Goal: Information Seeking & Learning: Learn about a topic

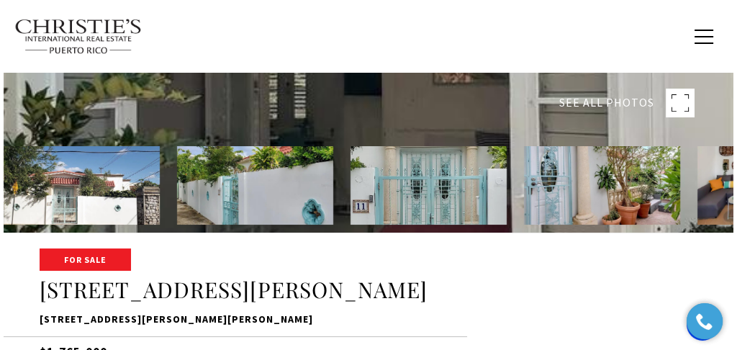
scroll to position [96, 0]
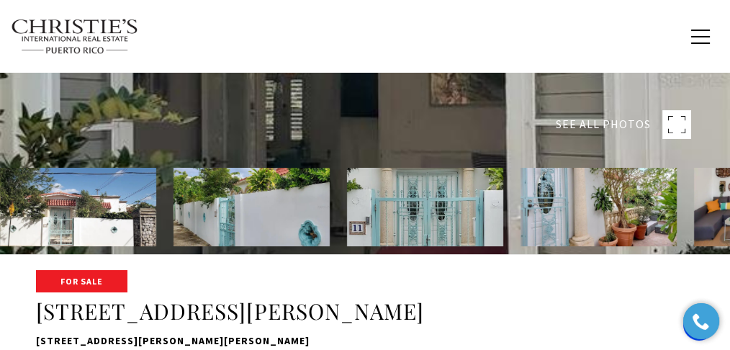
click at [675, 127] on rect at bounding box center [676, 124] width 29 height 29
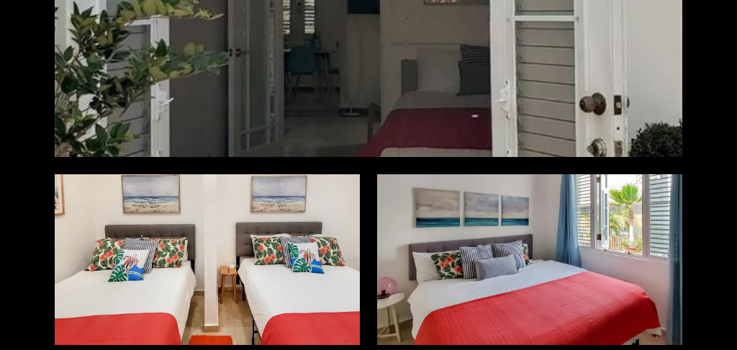
scroll to position [3599, 0]
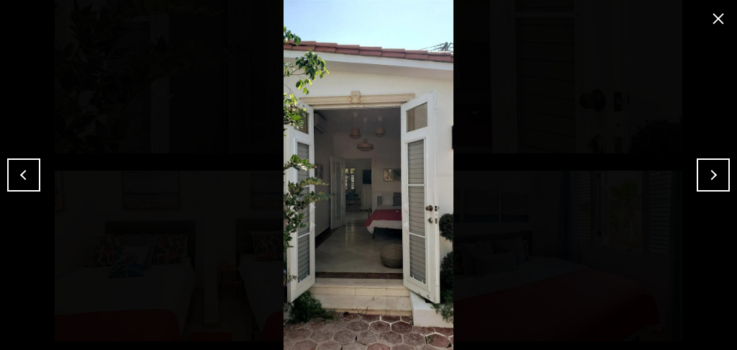
click at [715, 185] on button "Next" at bounding box center [713, 174] width 33 height 33
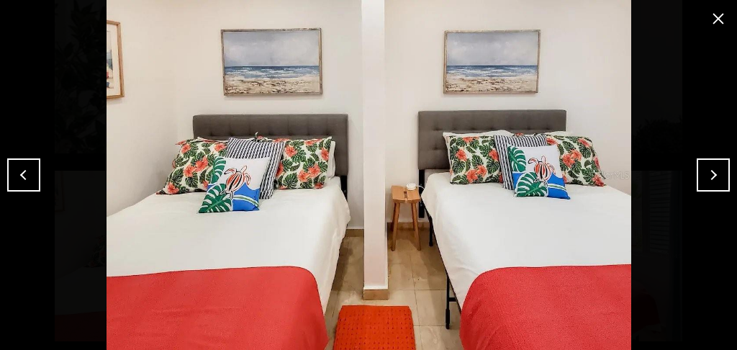
click at [715, 185] on button "Next" at bounding box center [713, 174] width 33 height 33
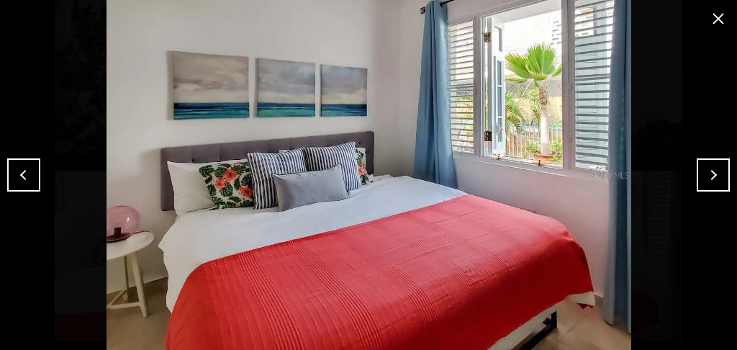
click at [715, 185] on button "Next" at bounding box center [713, 174] width 33 height 33
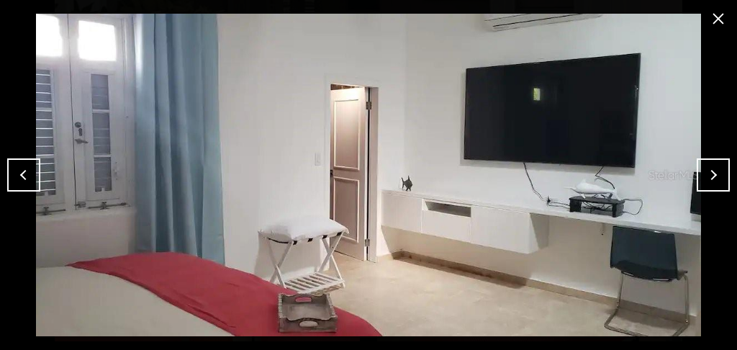
click at [715, 185] on button "Next" at bounding box center [713, 174] width 33 height 33
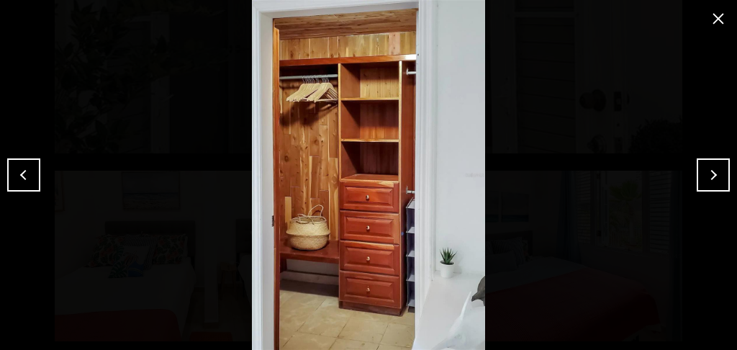
click at [4, 163] on div at bounding box center [368, 175] width 737 height 350
click at [27, 168] on button "Previous" at bounding box center [23, 174] width 33 height 33
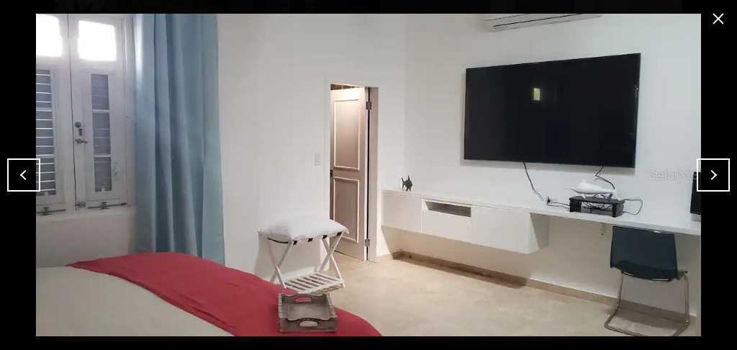
click at [719, 172] on button "Next" at bounding box center [713, 174] width 33 height 33
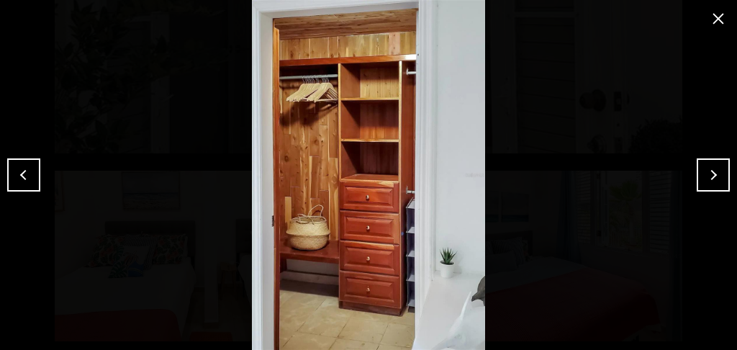
click at [720, 172] on button "Next" at bounding box center [713, 174] width 33 height 33
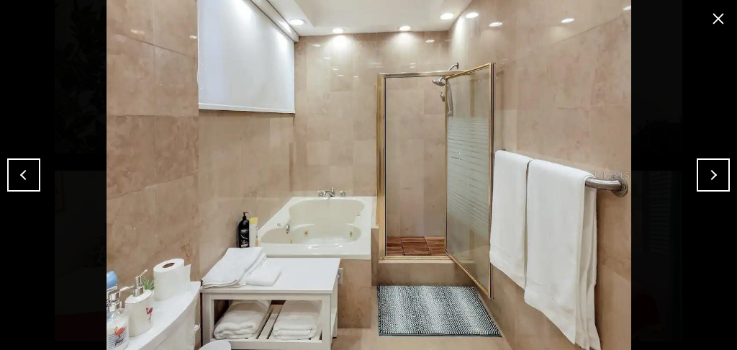
click at [720, 172] on button "Next" at bounding box center [713, 174] width 33 height 33
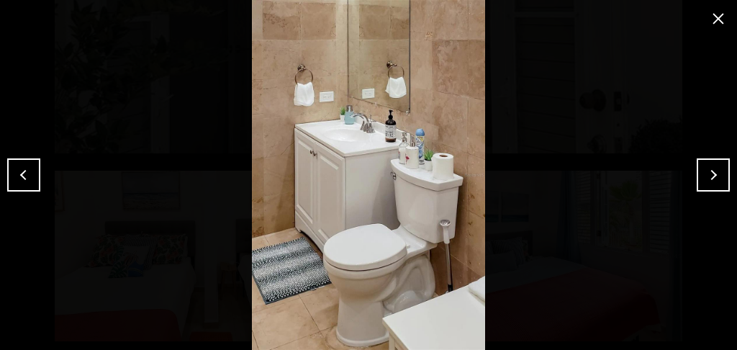
click at [720, 172] on button "Next" at bounding box center [713, 174] width 33 height 33
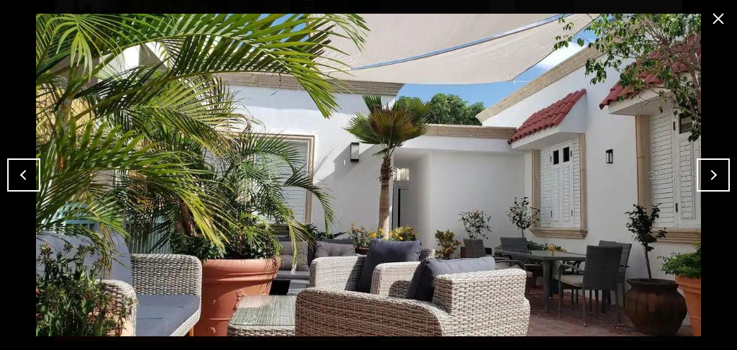
click at [720, 172] on button "Next" at bounding box center [713, 174] width 33 height 33
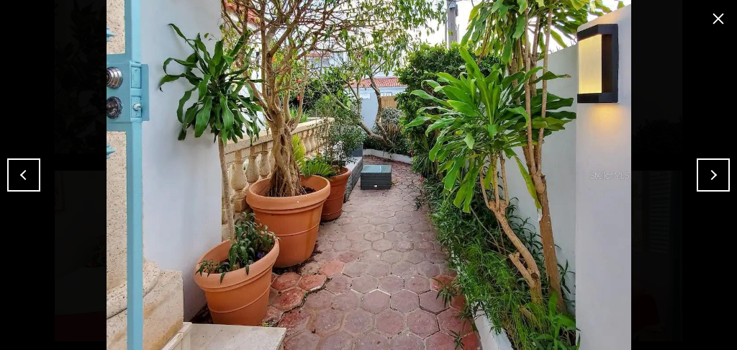
click at [718, 172] on button "Next" at bounding box center [713, 174] width 33 height 33
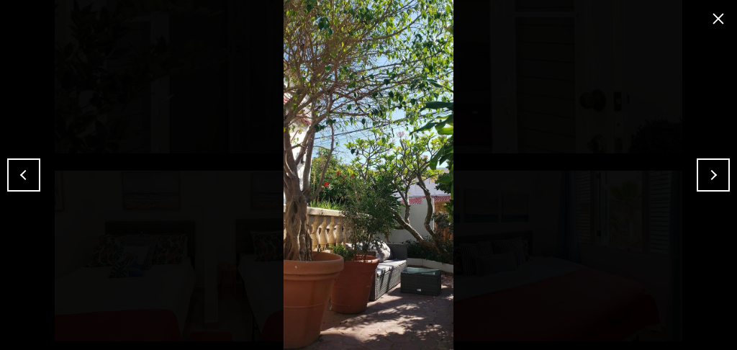
click at [718, 172] on button "Next" at bounding box center [713, 174] width 33 height 33
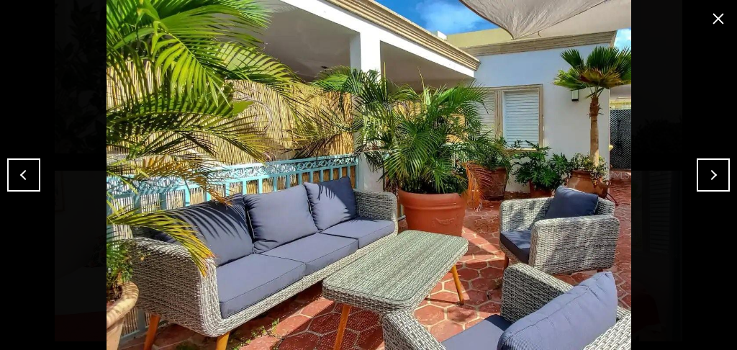
click at [22, 166] on button "Previous" at bounding box center [23, 174] width 33 height 33
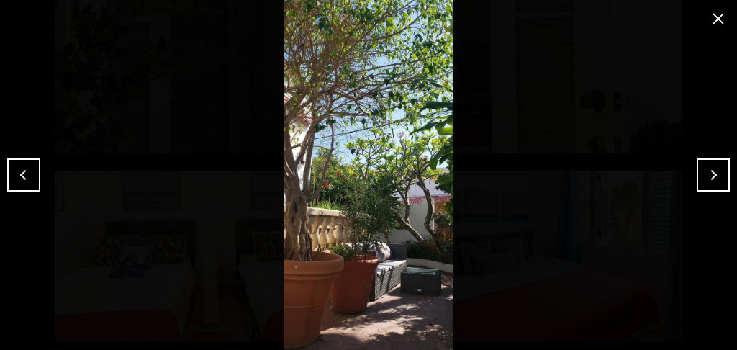
click at [22, 166] on button "Previous" at bounding box center [23, 174] width 33 height 33
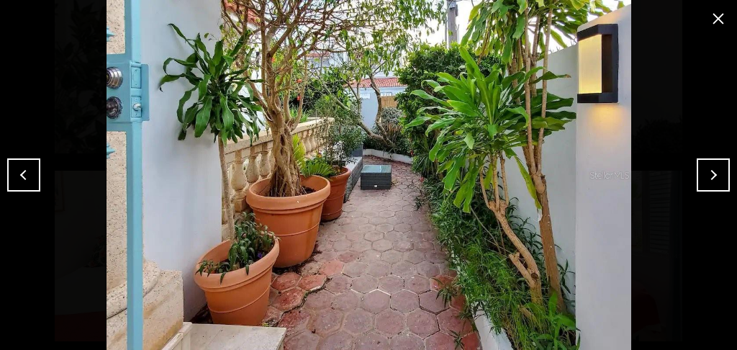
click at [22, 166] on button "Previous" at bounding box center [23, 174] width 33 height 33
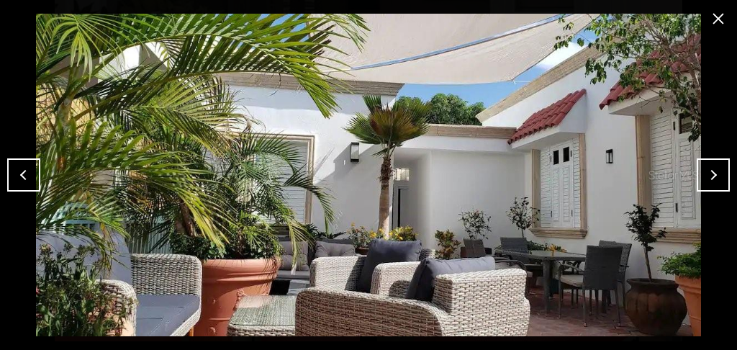
click at [22, 166] on button "Previous" at bounding box center [23, 174] width 33 height 33
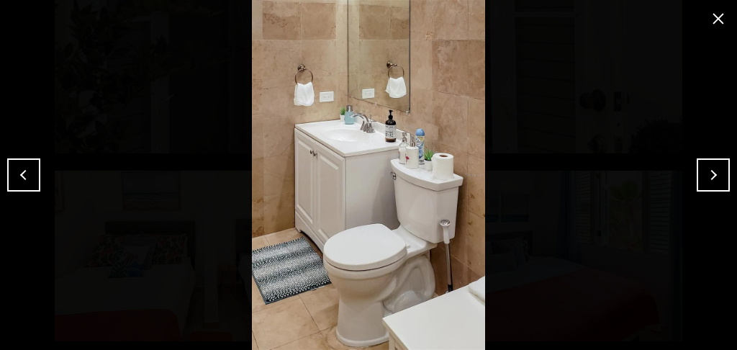
click at [22, 166] on button "Previous" at bounding box center [23, 174] width 33 height 33
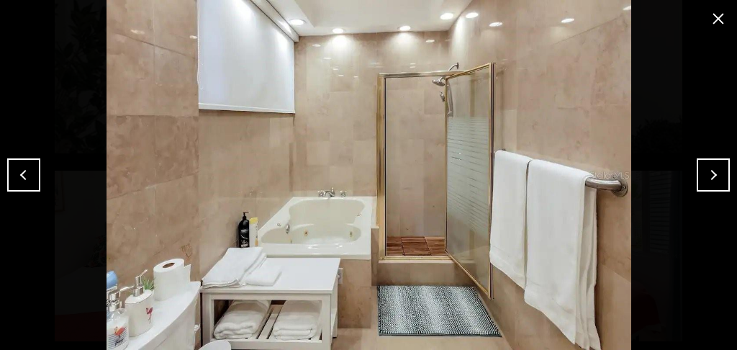
click at [22, 166] on button "Previous" at bounding box center [23, 174] width 33 height 33
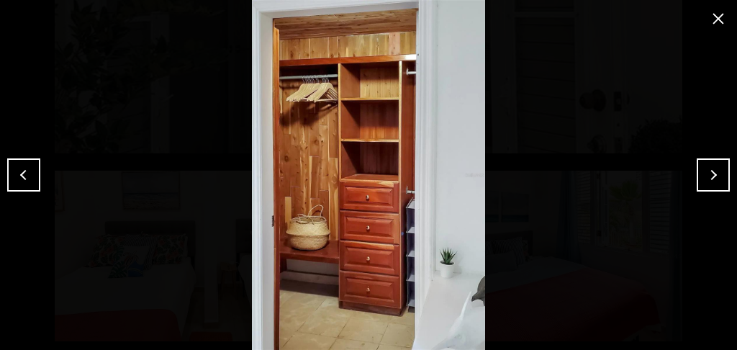
click at [22, 166] on button "Previous" at bounding box center [23, 174] width 33 height 33
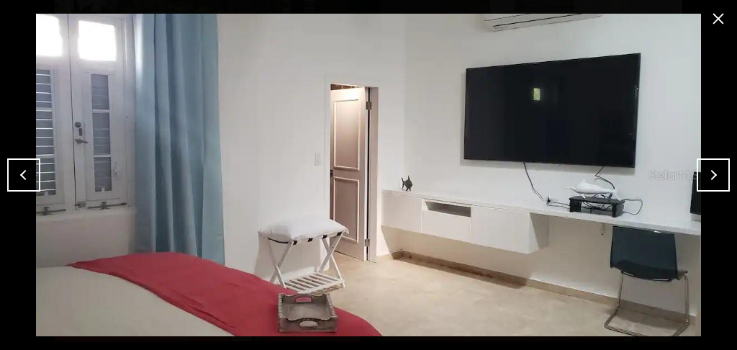
click at [22, 166] on button "Previous" at bounding box center [23, 174] width 33 height 33
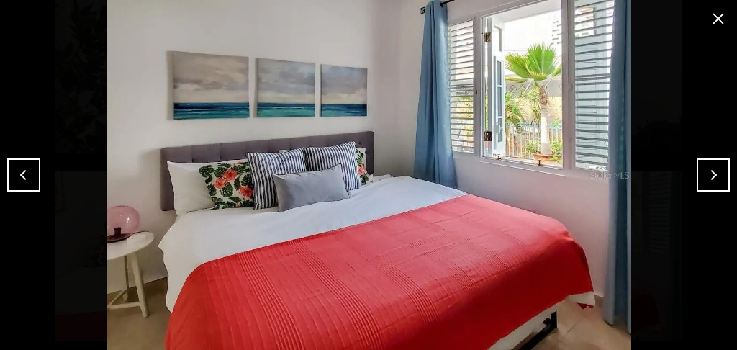
click at [22, 166] on button "Previous" at bounding box center [23, 174] width 33 height 33
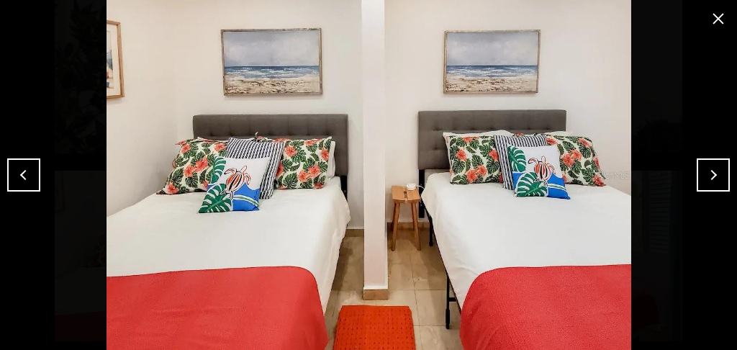
click at [22, 166] on button "Previous" at bounding box center [23, 174] width 33 height 33
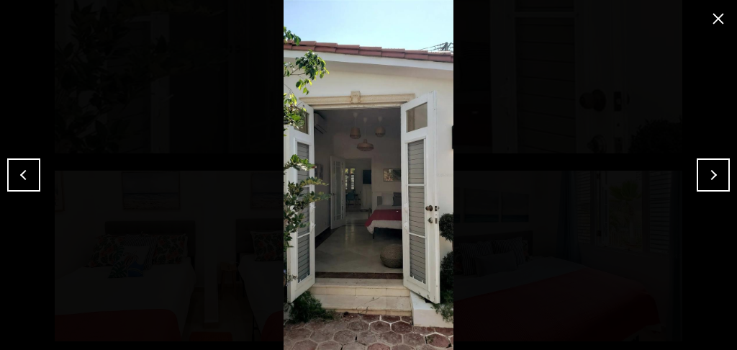
click at [723, 186] on button "Next" at bounding box center [713, 174] width 33 height 33
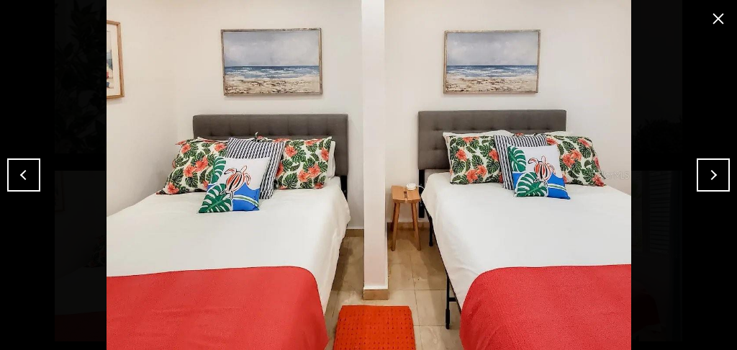
click at [30, 176] on button "Previous" at bounding box center [23, 174] width 33 height 33
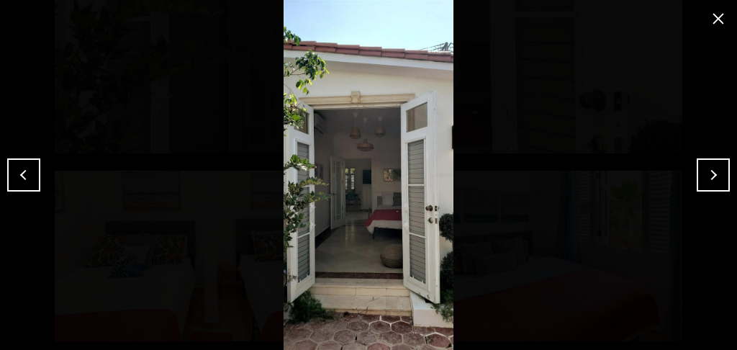
click at [30, 176] on button "Previous" at bounding box center [23, 174] width 33 height 33
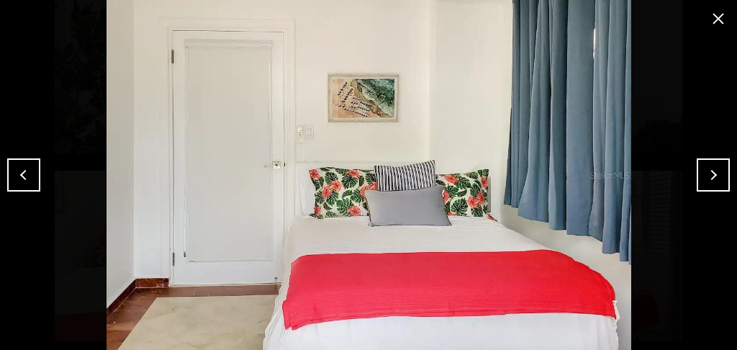
click at [30, 176] on button "Previous" at bounding box center [23, 174] width 33 height 33
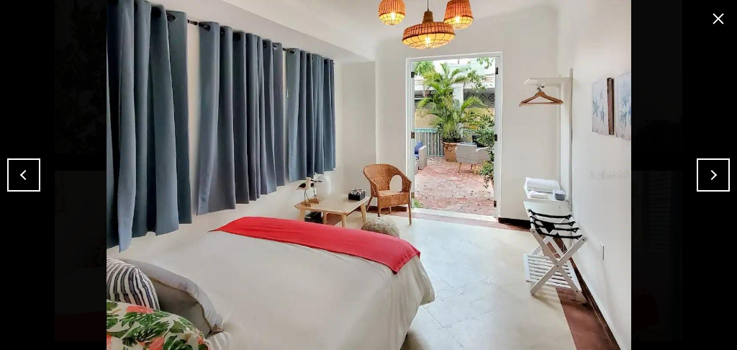
click at [30, 176] on button "Previous" at bounding box center [23, 174] width 33 height 33
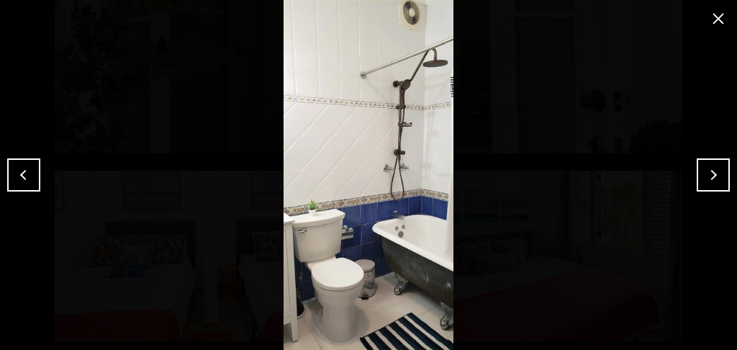
click at [30, 176] on button "Previous" at bounding box center [23, 174] width 33 height 33
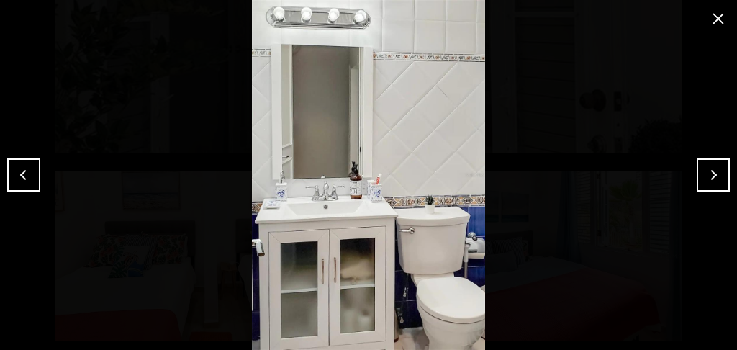
click at [30, 176] on button "Previous" at bounding box center [23, 174] width 33 height 33
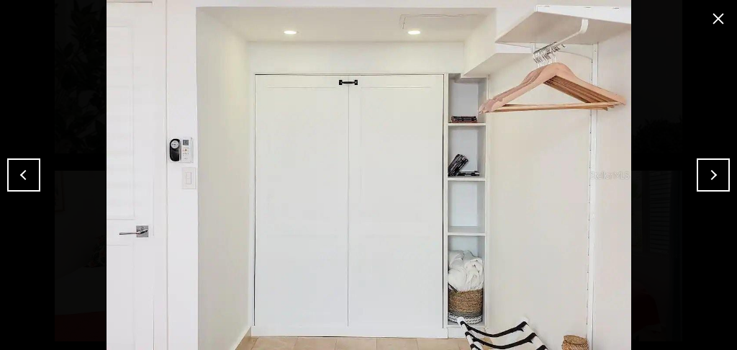
click at [30, 176] on button "Previous" at bounding box center [23, 174] width 33 height 33
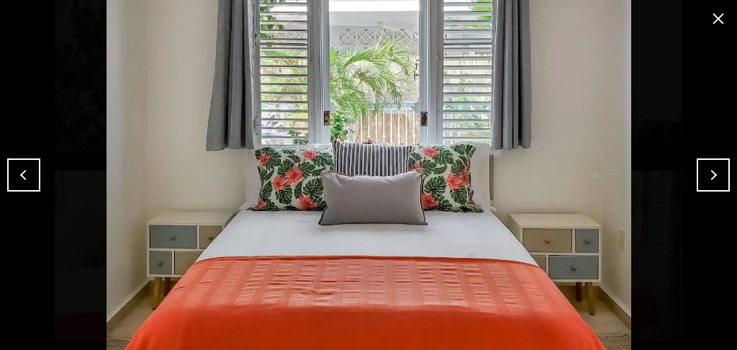
click at [30, 176] on button "Previous" at bounding box center [23, 174] width 33 height 33
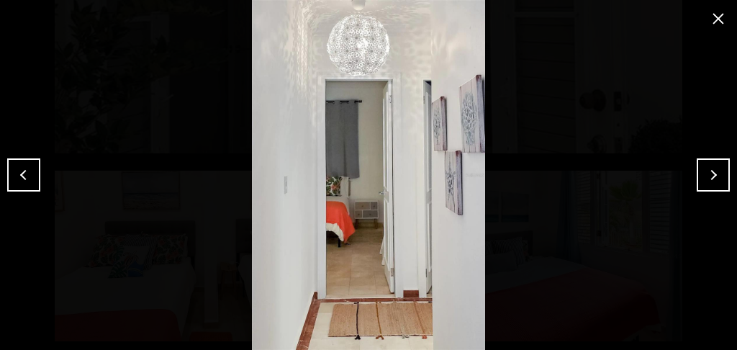
click at [30, 176] on button "Previous" at bounding box center [23, 174] width 33 height 33
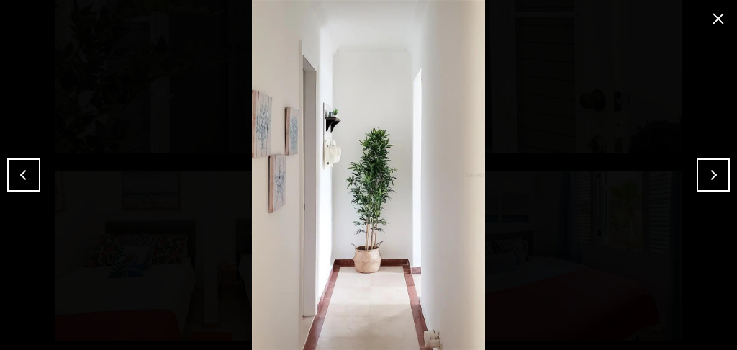
click at [30, 176] on button "Previous" at bounding box center [23, 174] width 33 height 33
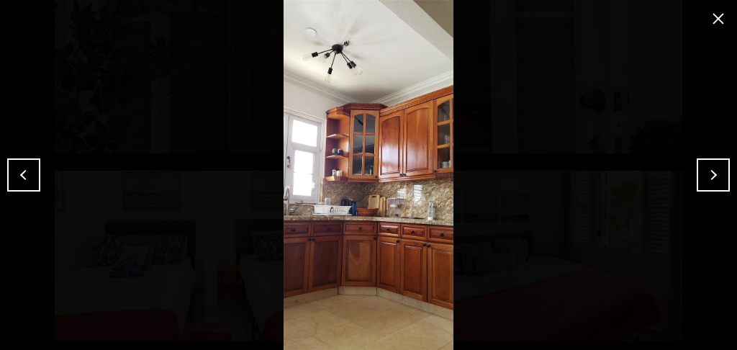
click at [30, 176] on button "Previous" at bounding box center [23, 174] width 33 height 33
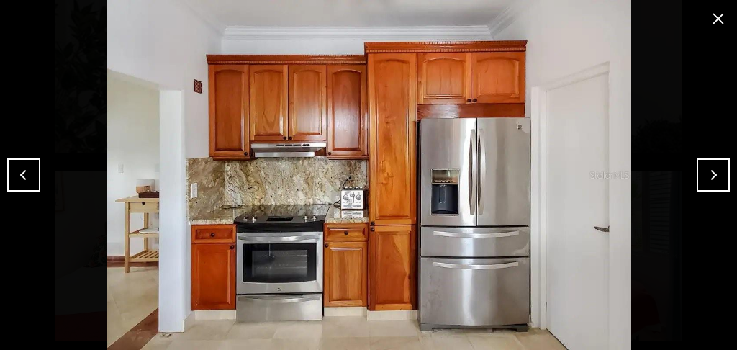
click at [30, 176] on button "Previous" at bounding box center [23, 174] width 33 height 33
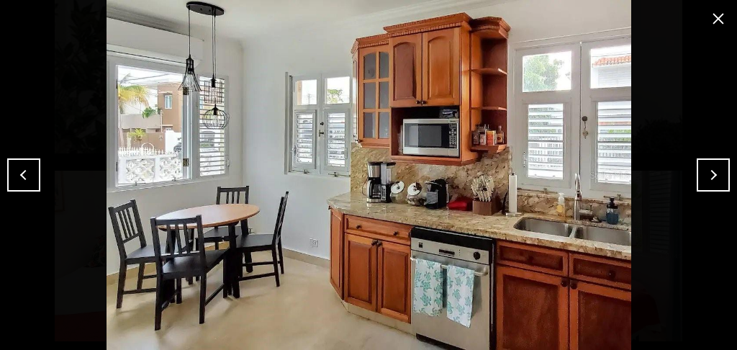
click at [30, 176] on button "Previous" at bounding box center [23, 174] width 33 height 33
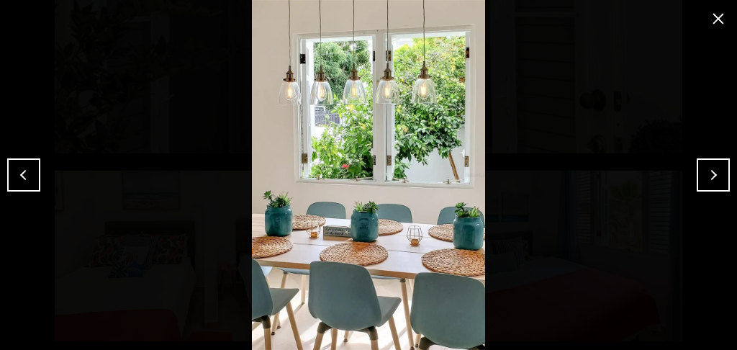
click at [30, 176] on button "Previous" at bounding box center [23, 174] width 33 height 33
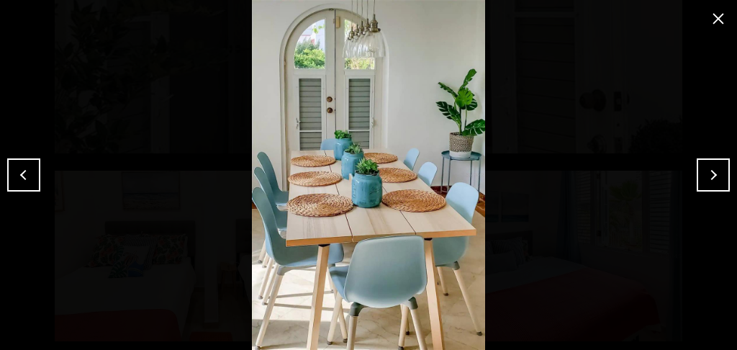
click at [30, 176] on button "Previous" at bounding box center [23, 174] width 33 height 33
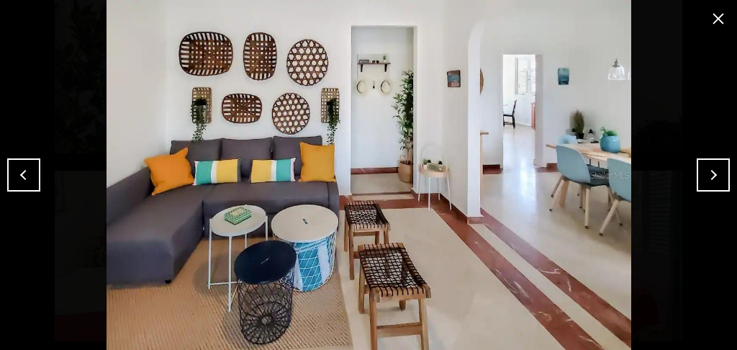
click at [30, 176] on button "Previous" at bounding box center [23, 174] width 33 height 33
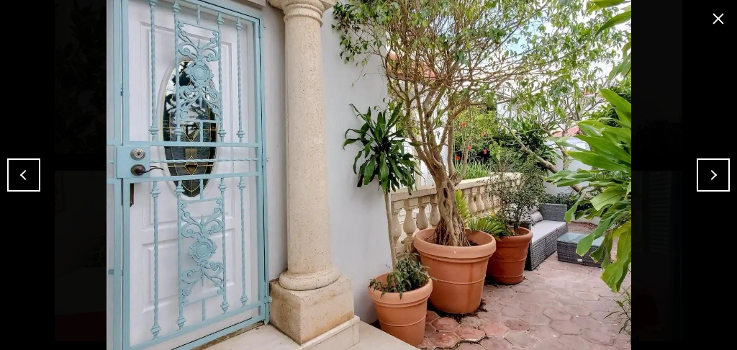
click at [30, 176] on button "Previous" at bounding box center [23, 174] width 33 height 33
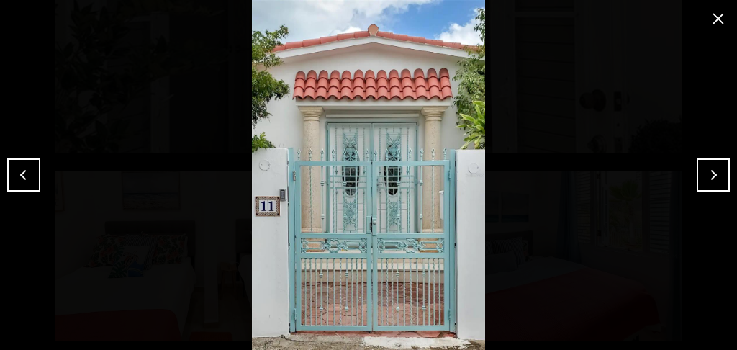
click at [30, 176] on button "Previous" at bounding box center [23, 174] width 33 height 33
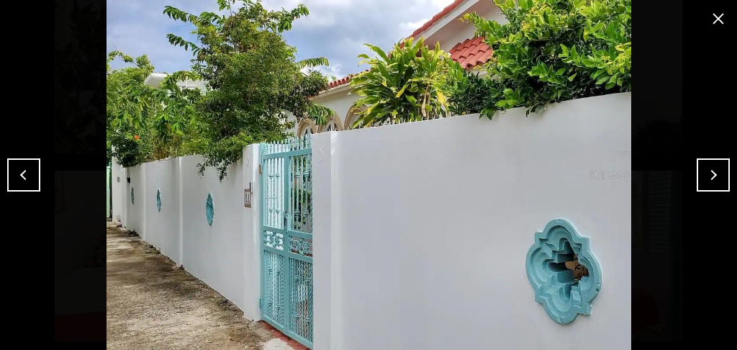
click at [701, 179] on button "Next" at bounding box center [713, 174] width 33 height 33
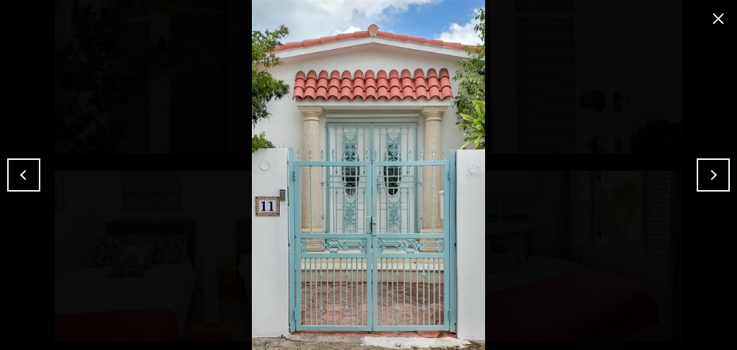
click at [337, 58] on img at bounding box center [368, 175] width 665 height 350
click at [30, 170] on button "Previous" at bounding box center [23, 174] width 33 height 33
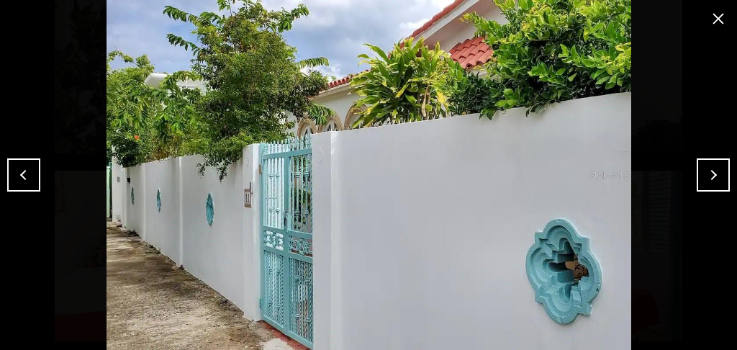
click at [30, 170] on button "Previous" at bounding box center [23, 174] width 33 height 33
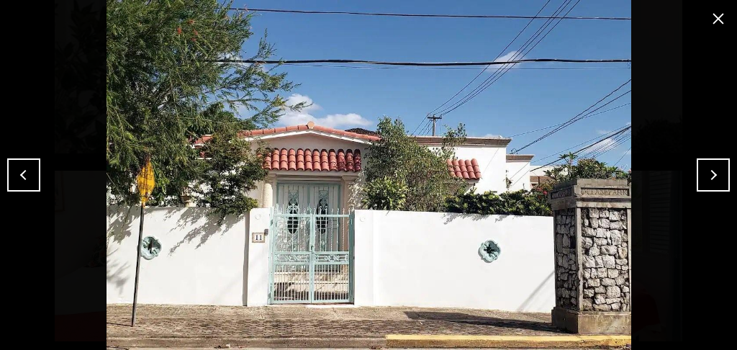
click at [30, 170] on button "Previous" at bounding box center [23, 174] width 33 height 33
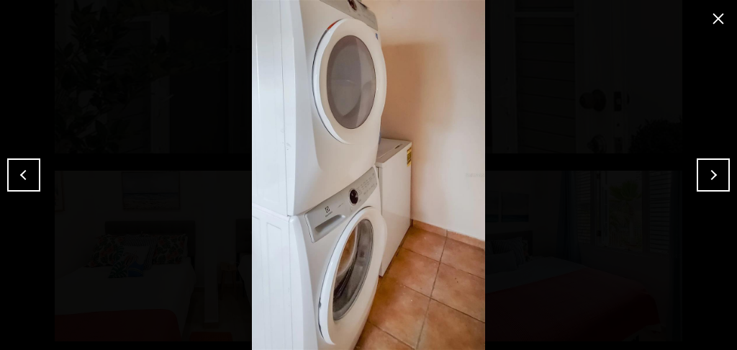
click at [27, 172] on button "Previous" at bounding box center [23, 174] width 33 height 33
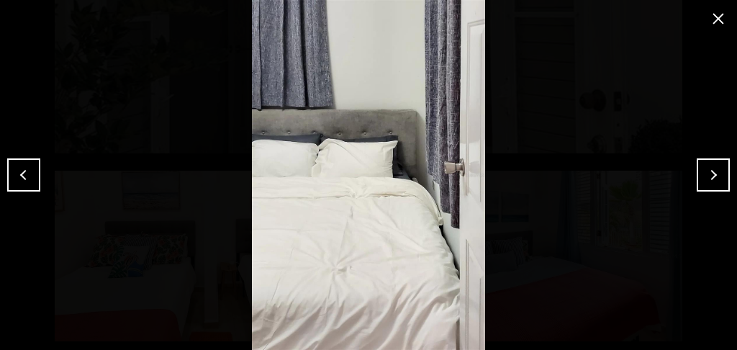
click at [25, 173] on button "Previous" at bounding box center [23, 174] width 33 height 33
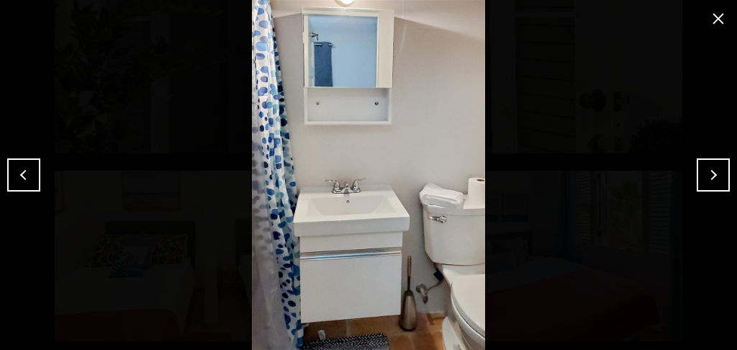
click at [25, 173] on button "Previous" at bounding box center [23, 174] width 33 height 33
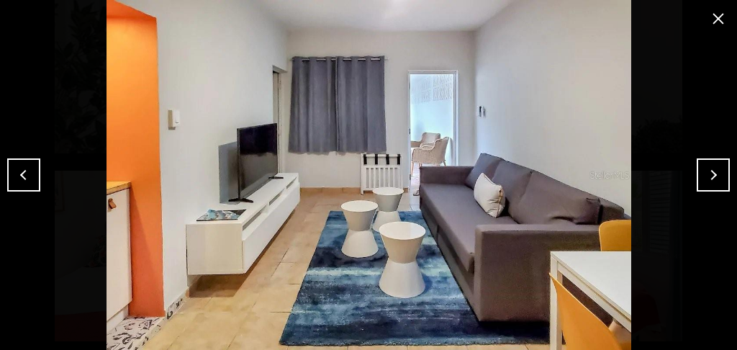
click at [716, 17] on button "close modal" at bounding box center [718, 18] width 23 height 23
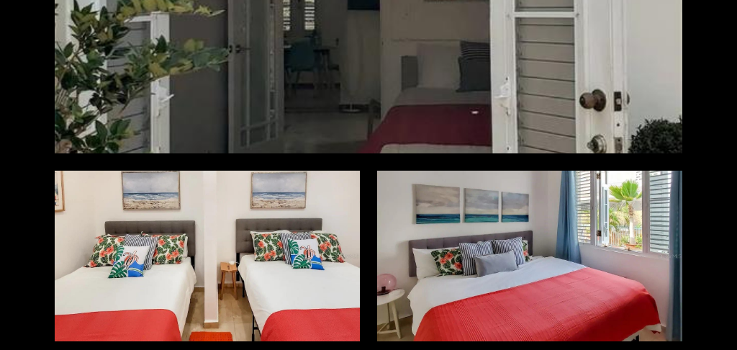
click at [266, 181] on div at bounding box center [207, 256] width 305 height 171
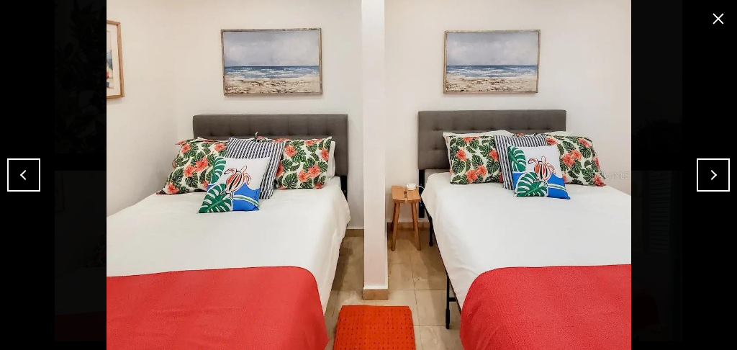
click at [24, 174] on button "Previous" at bounding box center [23, 174] width 33 height 33
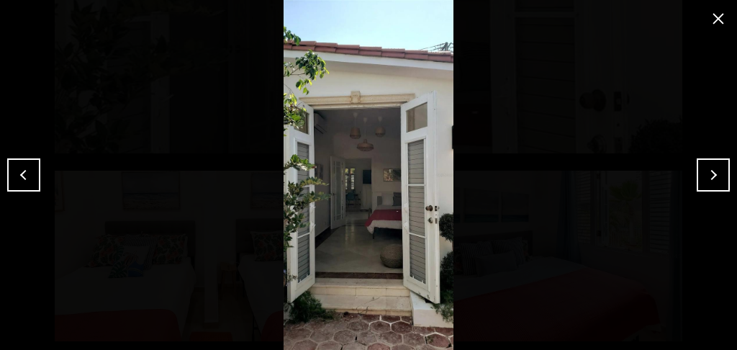
click at [21, 174] on button "Previous" at bounding box center [23, 174] width 33 height 33
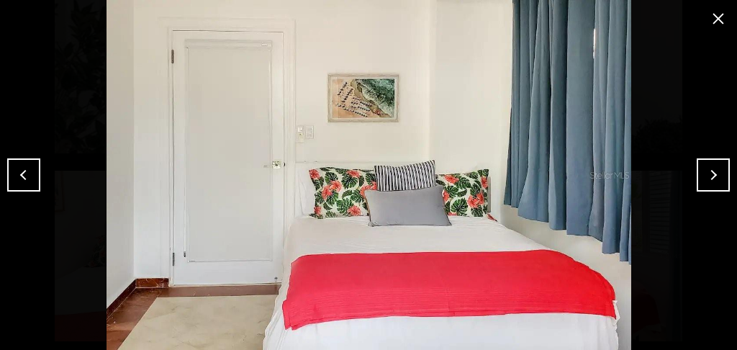
click at [21, 174] on button "Previous" at bounding box center [23, 174] width 33 height 33
click at [9, 170] on button "Previous" at bounding box center [23, 174] width 33 height 33
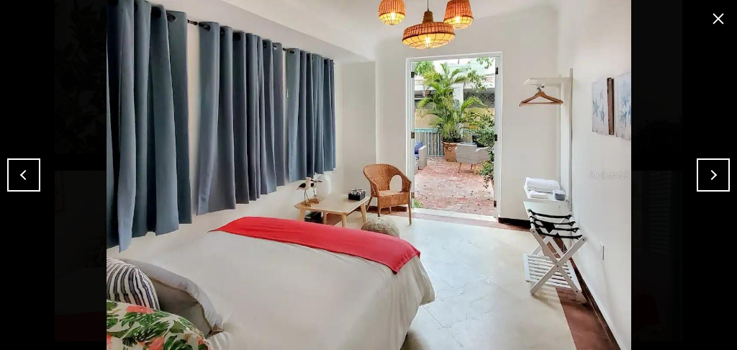
click at [9, 170] on button "Previous" at bounding box center [23, 174] width 33 height 33
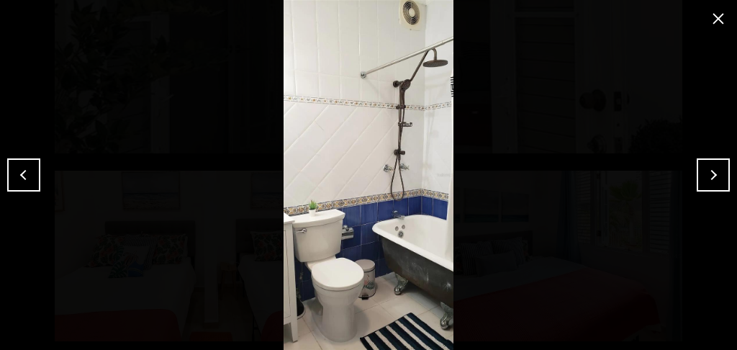
click at [7, 170] on button "Previous" at bounding box center [23, 174] width 33 height 33
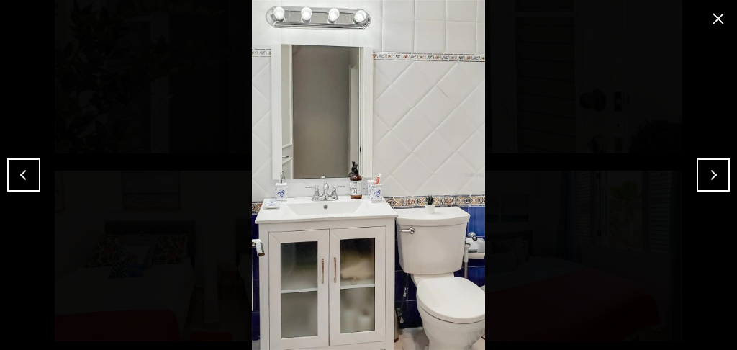
click at [7, 170] on button "Previous" at bounding box center [23, 174] width 33 height 33
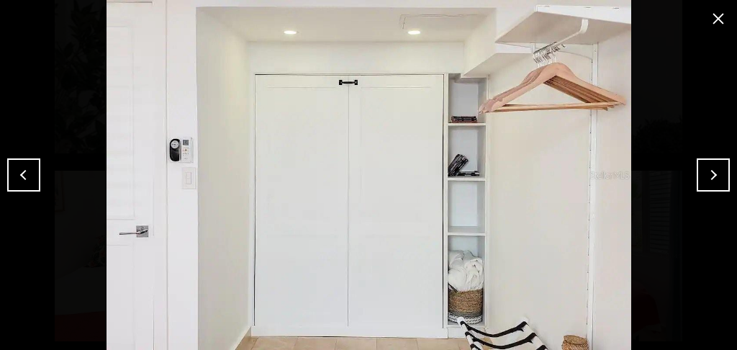
click at [7, 170] on button "Previous" at bounding box center [23, 174] width 33 height 33
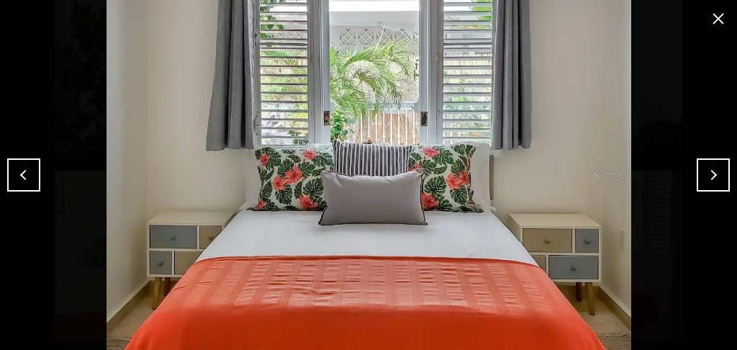
click at [698, 174] on button "Next" at bounding box center [713, 174] width 33 height 33
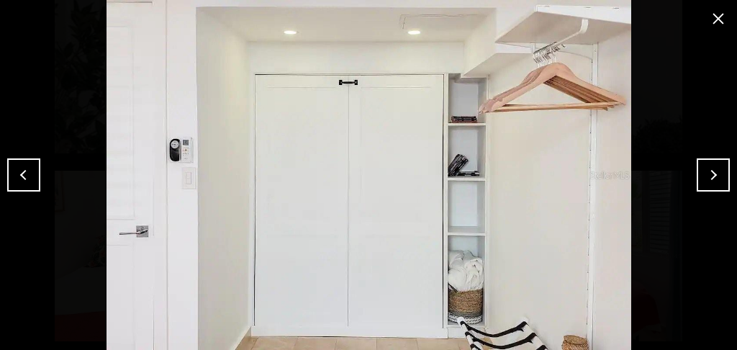
click at [698, 174] on button "Next" at bounding box center [713, 174] width 33 height 33
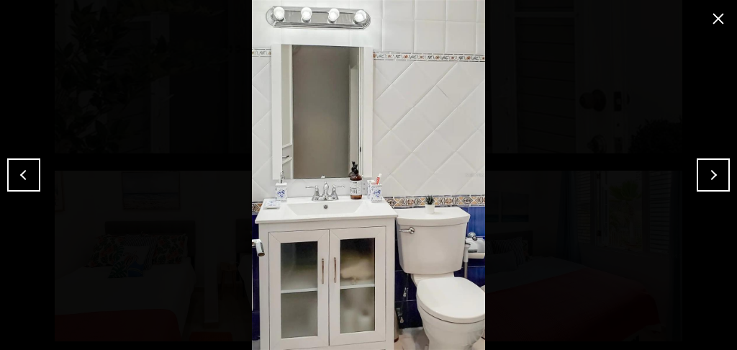
click at [698, 174] on button "Next" at bounding box center [713, 174] width 33 height 33
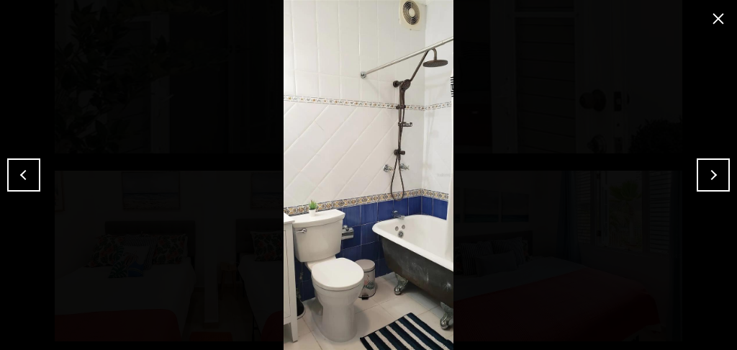
click at [697, 174] on button "Next" at bounding box center [713, 174] width 33 height 33
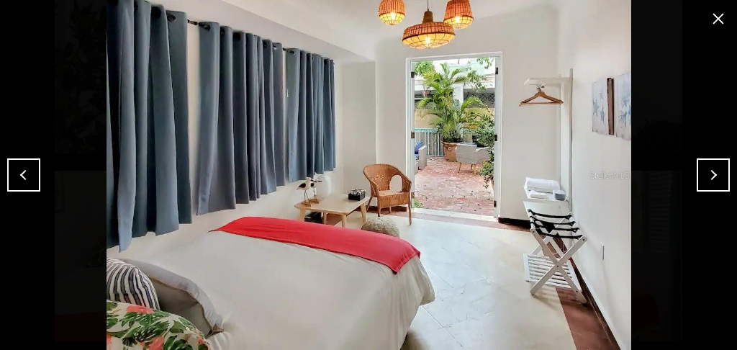
click at [697, 174] on button "Next" at bounding box center [713, 174] width 33 height 33
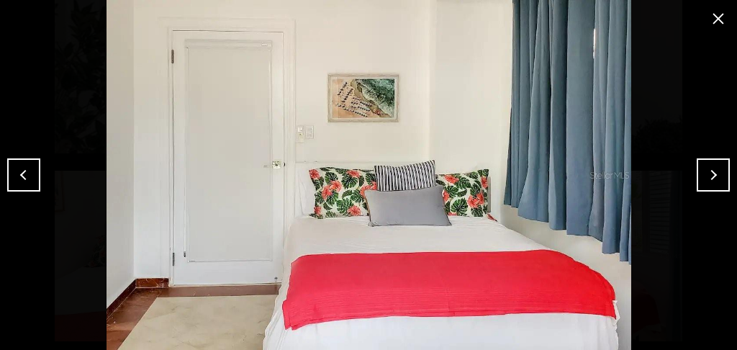
click at [22, 170] on button "Previous" at bounding box center [23, 174] width 33 height 33
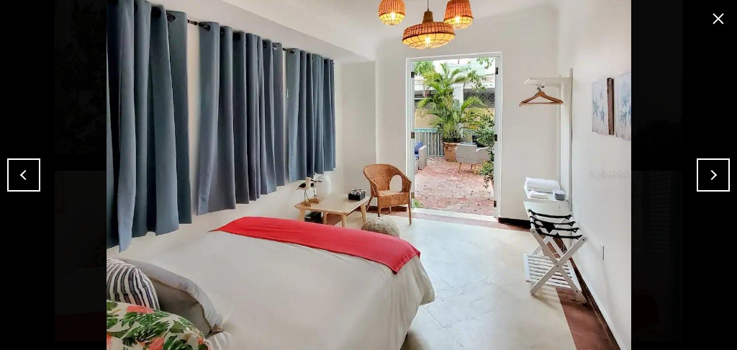
click at [22, 170] on button "Previous" at bounding box center [23, 174] width 33 height 33
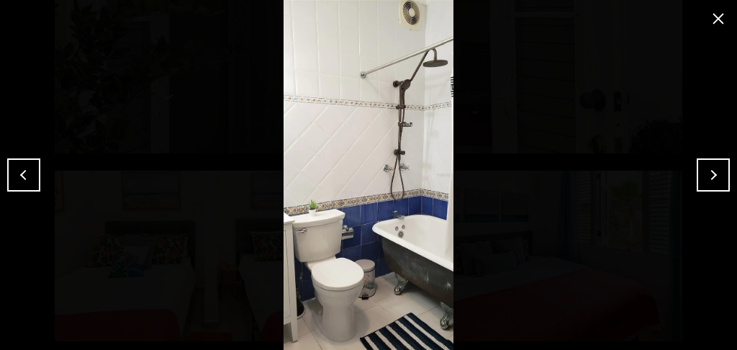
click at [22, 170] on button "Previous" at bounding box center [23, 174] width 33 height 33
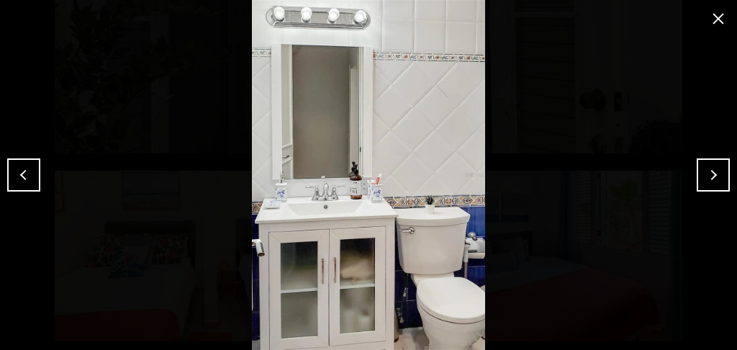
click at [22, 170] on button "Previous" at bounding box center [23, 174] width 33 height 33
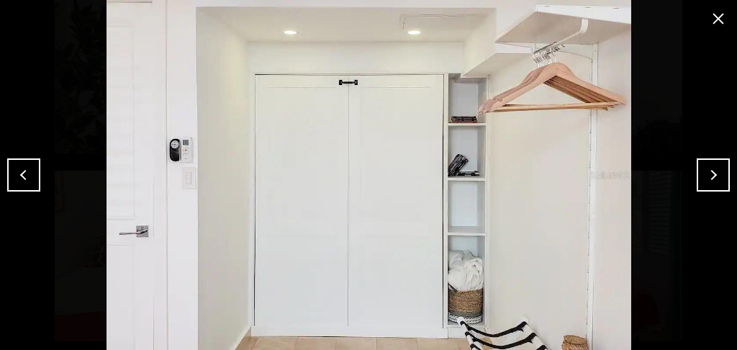
click at [711, 17] on button "close modal" at bounding box center [718, 18] width 23 height 23
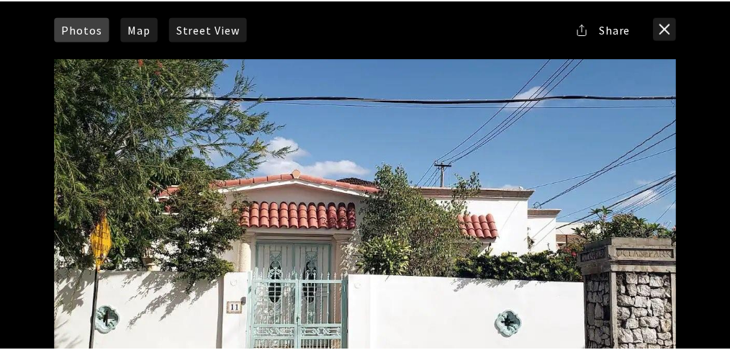
scroll to position [0, 0]
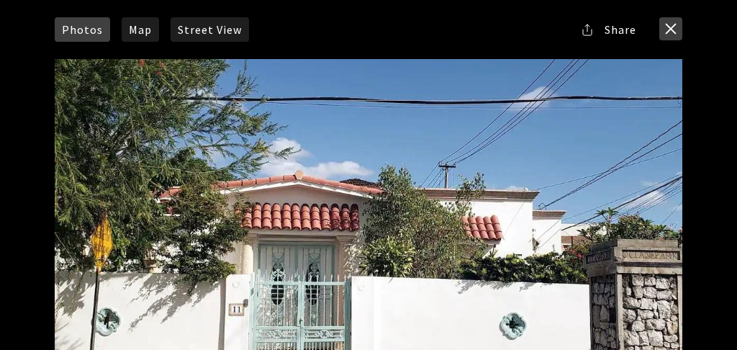
click at [677, 19] on button "close modal" at bounding box center [670, 28] width 23 height 23
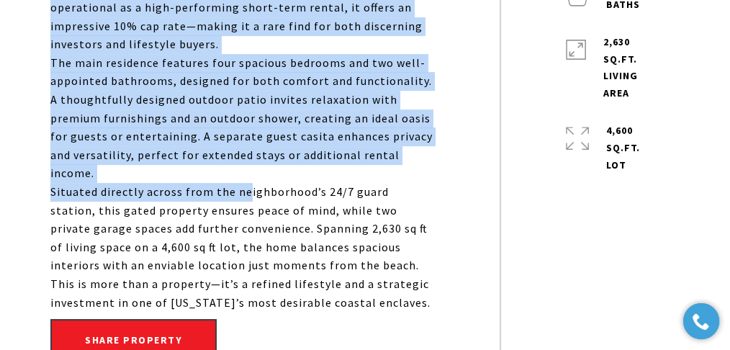
scroll to position [623, 0]
drag, startPoint x: 48, startPoint y: 126, endPoint x: 422, endPoint y: 260, distance: 397.6
click at [422, 260] on div "Nestled in the heart of the prestigious [GEOGRAPHIC_DATA] neighborhood of [GEOG…" at bounding box center [364, 146] width 701 height 443
copy div "Loremip do sit ametc ad eli seddoeiusmo Tempo Inci utlaboreetdo ma Ali Enim, ad…"
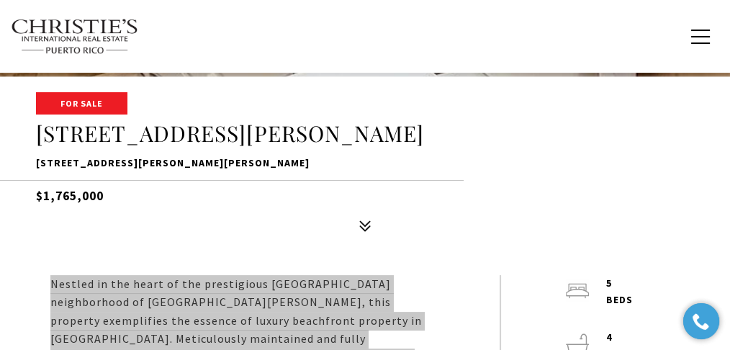
scroll to position [240, 0]
